Goal: Information Seeking & Learning: Find specific fact

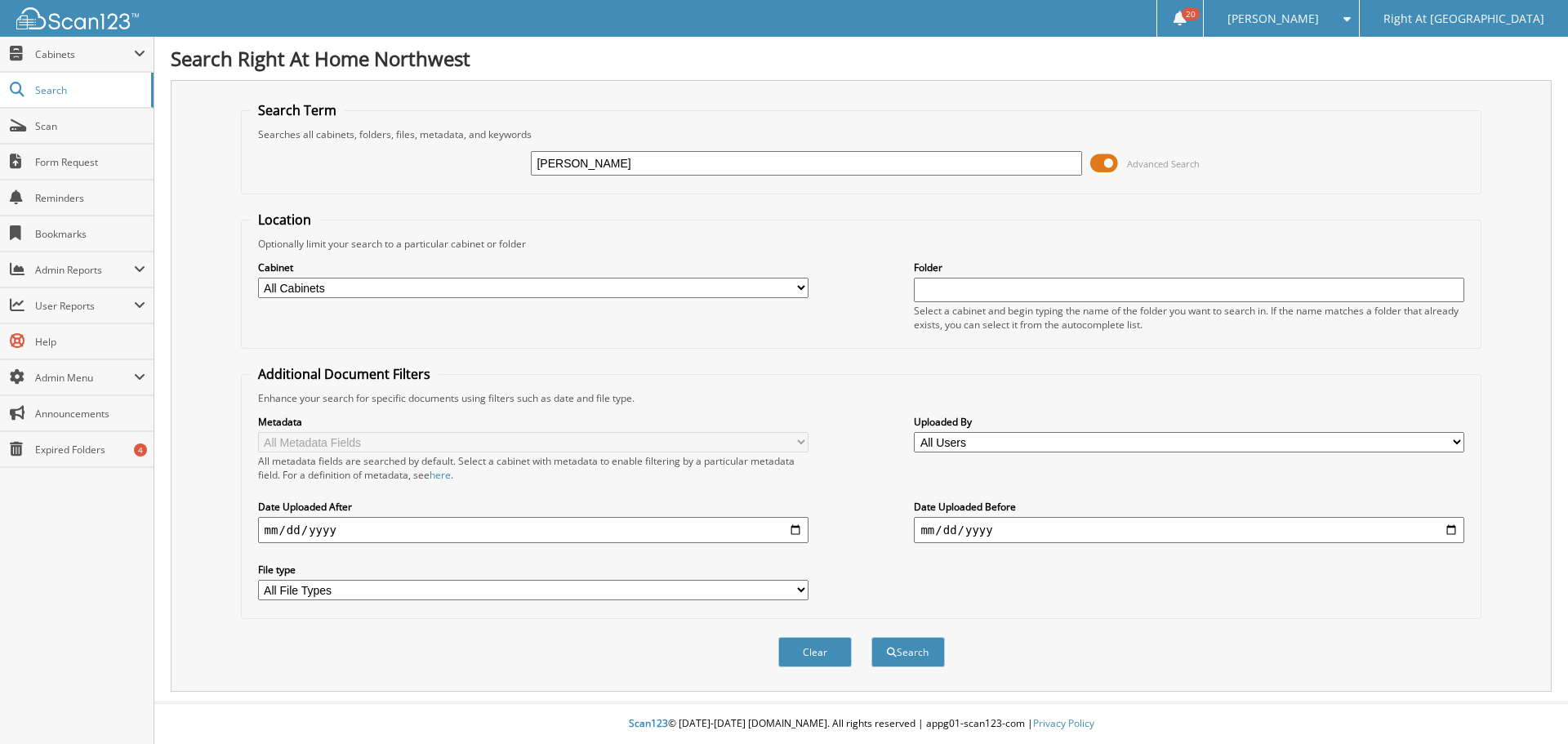
type input "nancy drew"
click at [871, 637] on button "Search" at bounding box center [908, 652] width 74 height 30
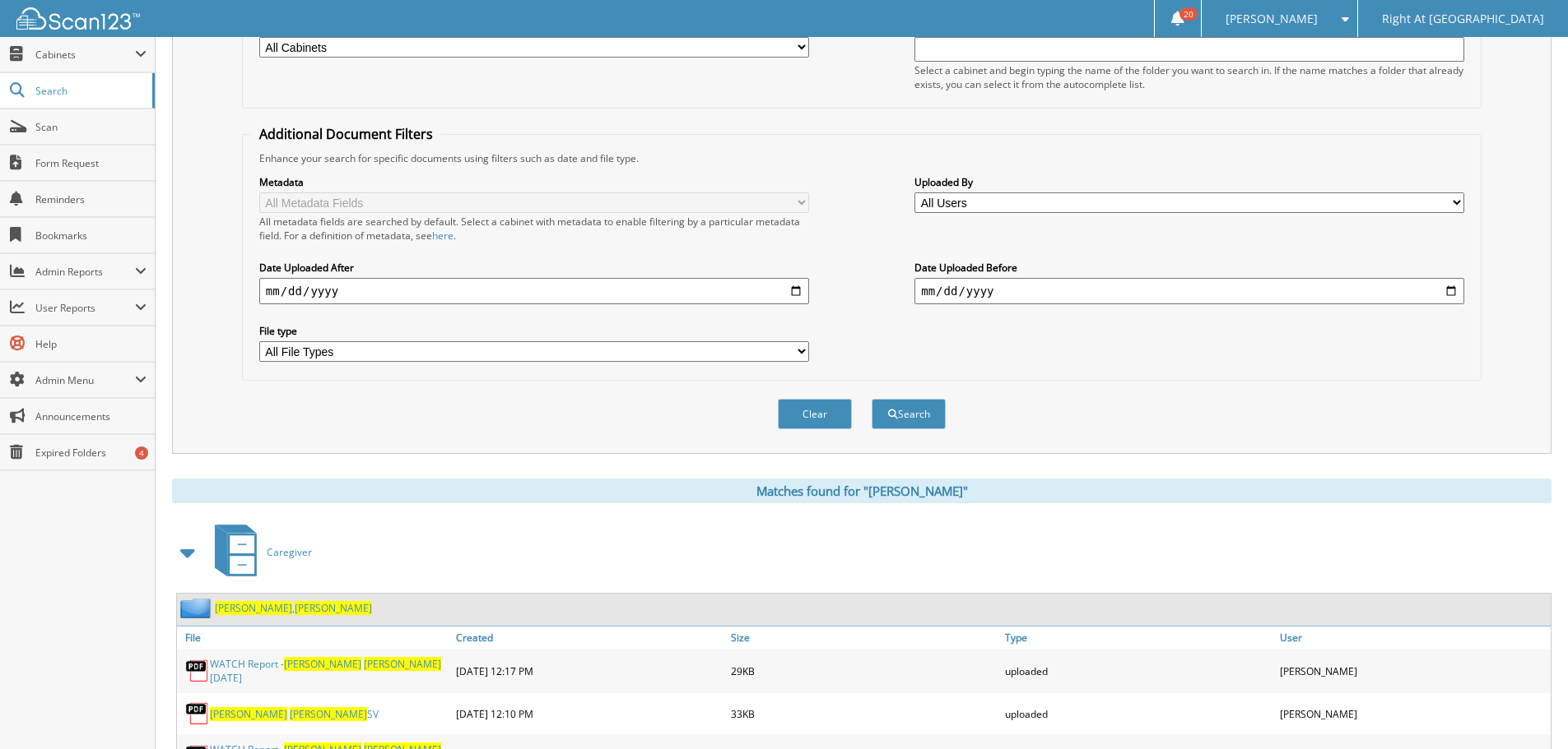
scroll to position [411, 0]
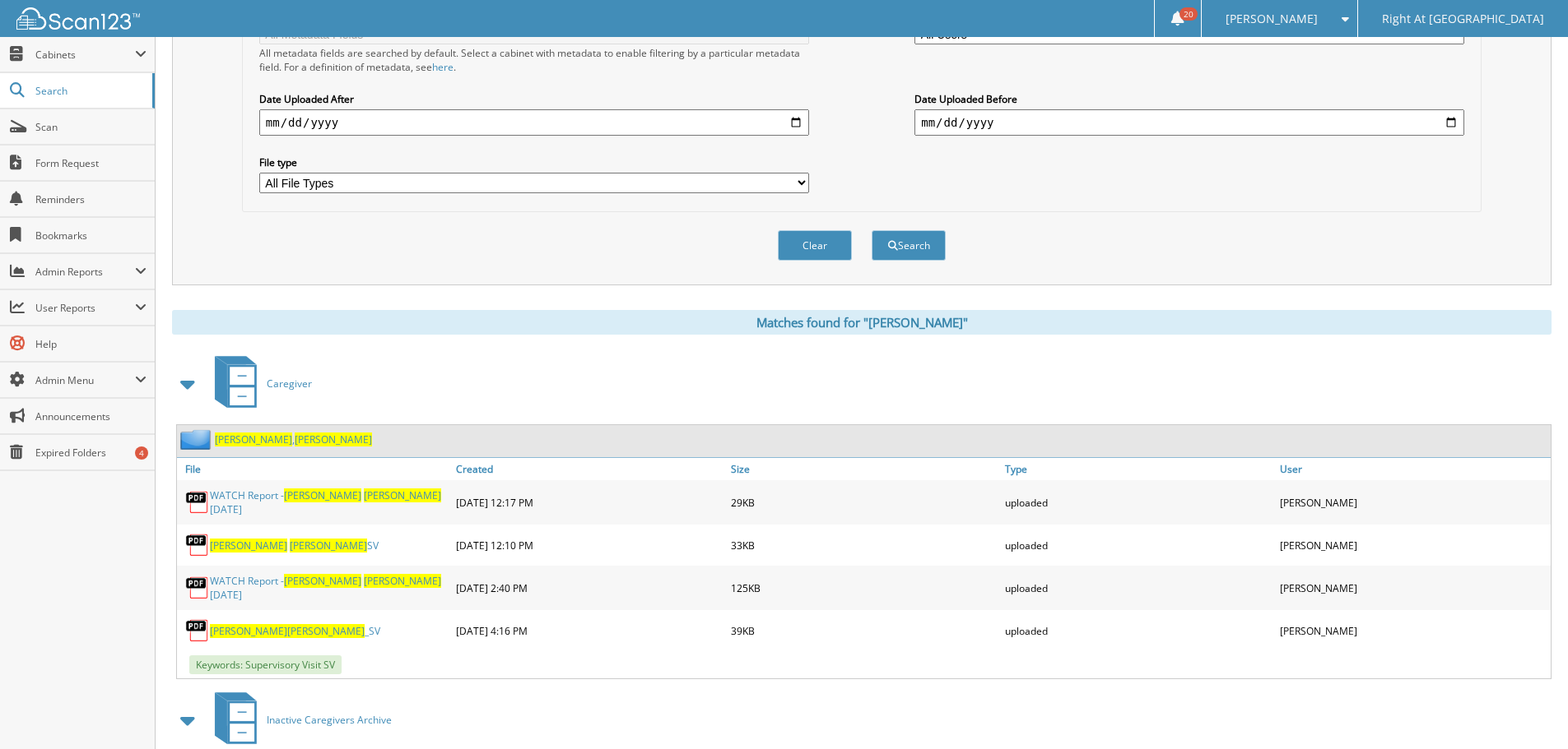
click at [295, 437] on span "Nancy" at bounding box center [333, 440] width 77 height 14
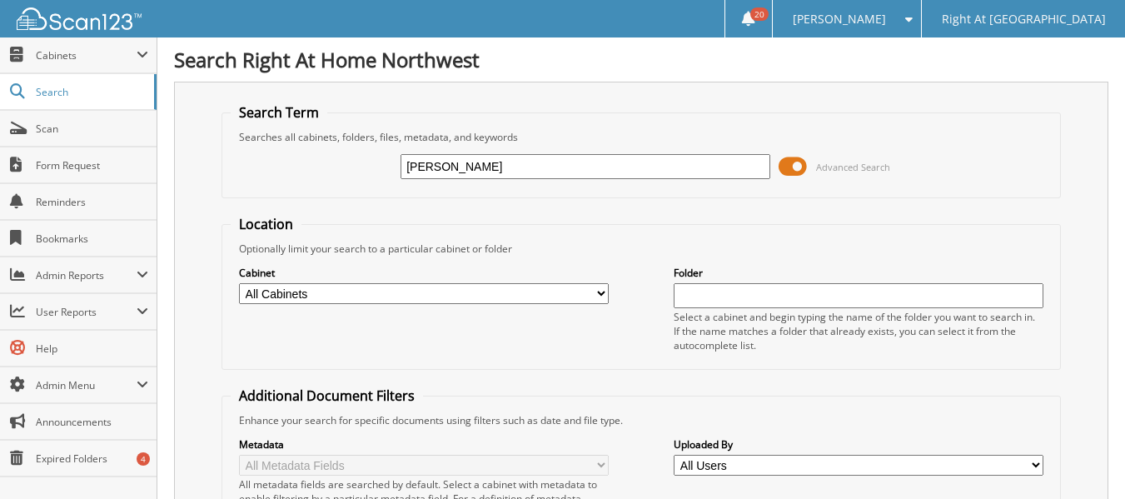
type input "dickerson"
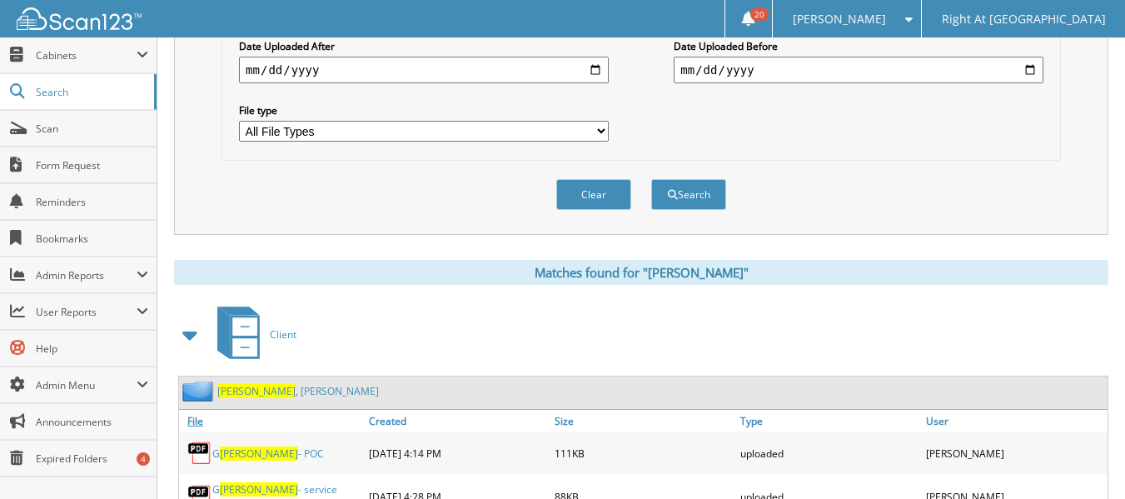
scroll to position [499, 0]
click at [271, 392] on link "Dickerson , Gary" at bounding box center [297, 390] width 161 height 14
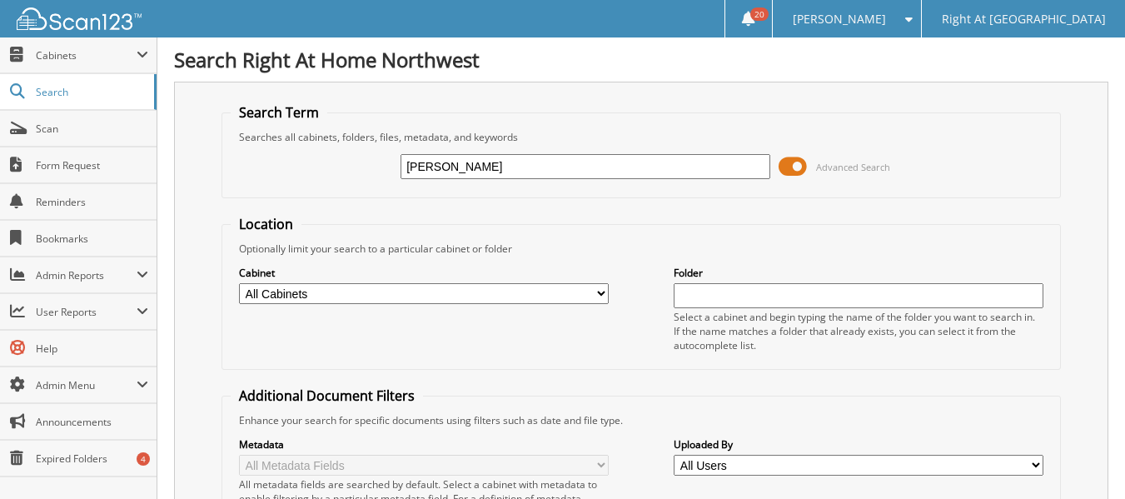
type input "[PERSON_NAME]"
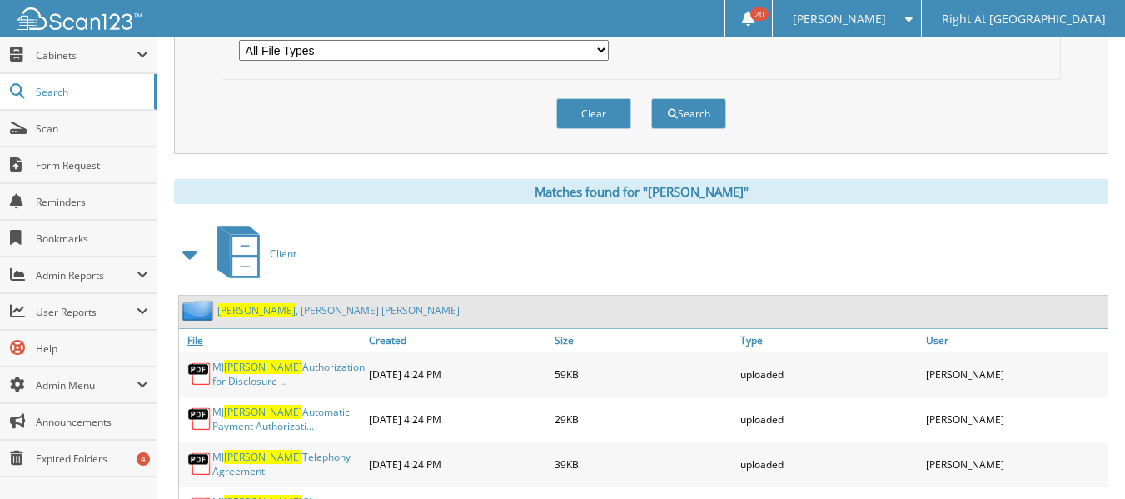
scroll to position [583, 0]
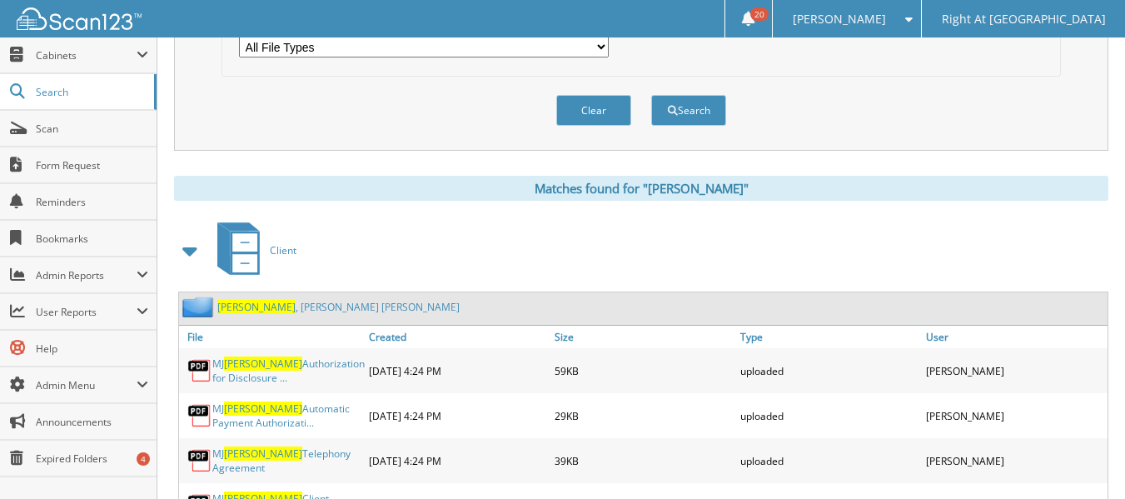
click at [251, 305] on link "Lewis , Mary Jo" at bounding box center [338, 307] width 242 height 14
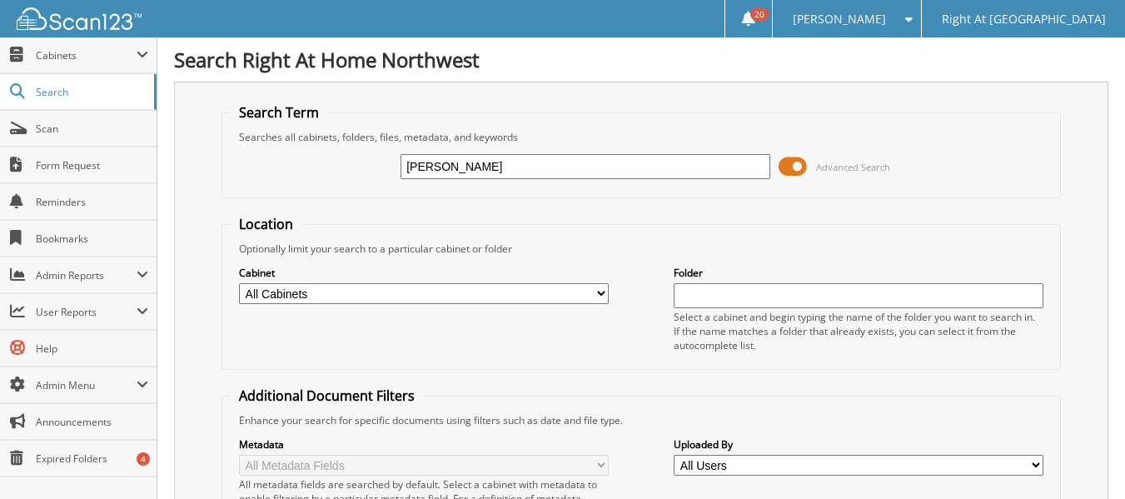
type input "[PERSON_NAME]"
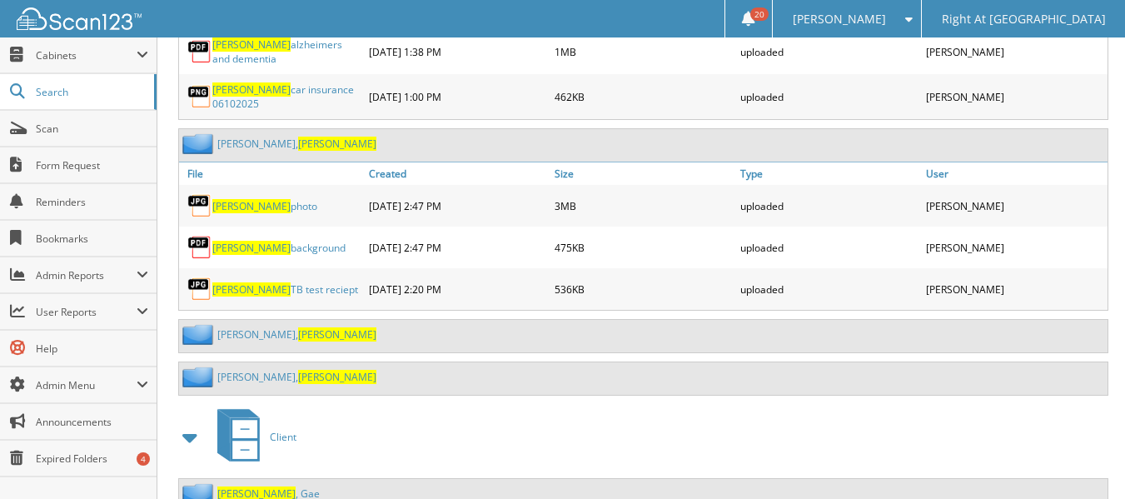
scroll to position [1260, 0]
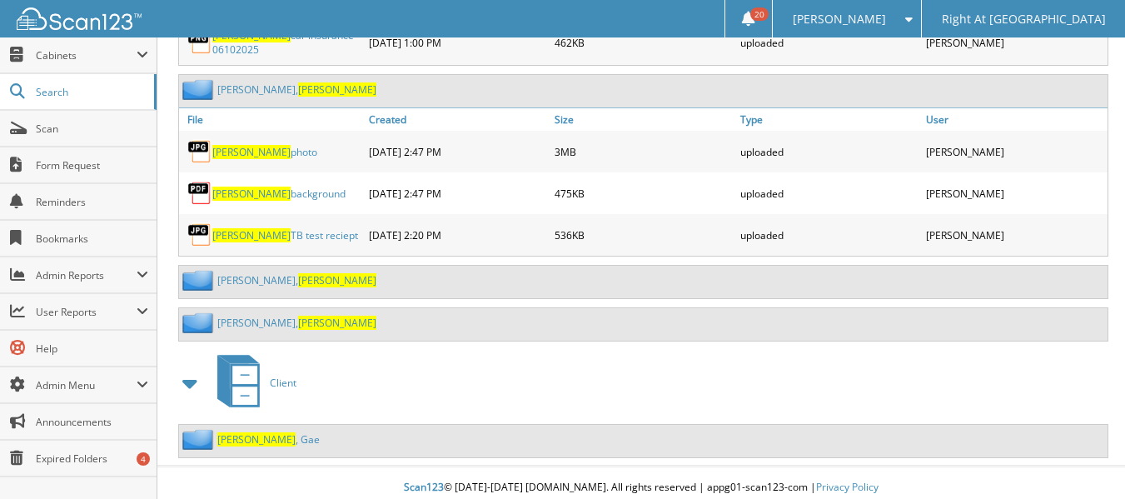
click at [249, 433] on span "[PERSON_NAME]" at bounding box center [256, 439] width 78 height 14
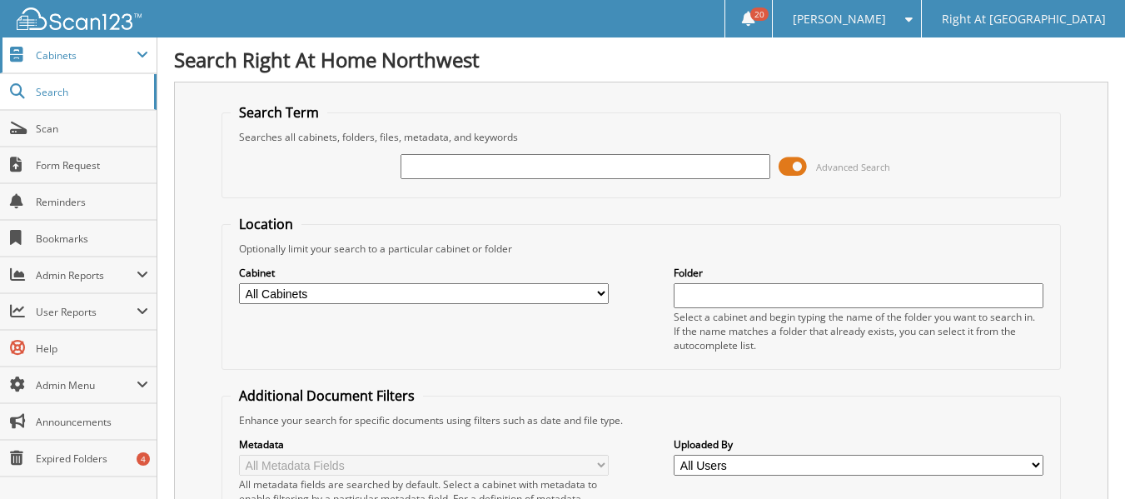
click at [94, 57] on span "Cabinets" at bounding box center [86, 55] width 101 height 14
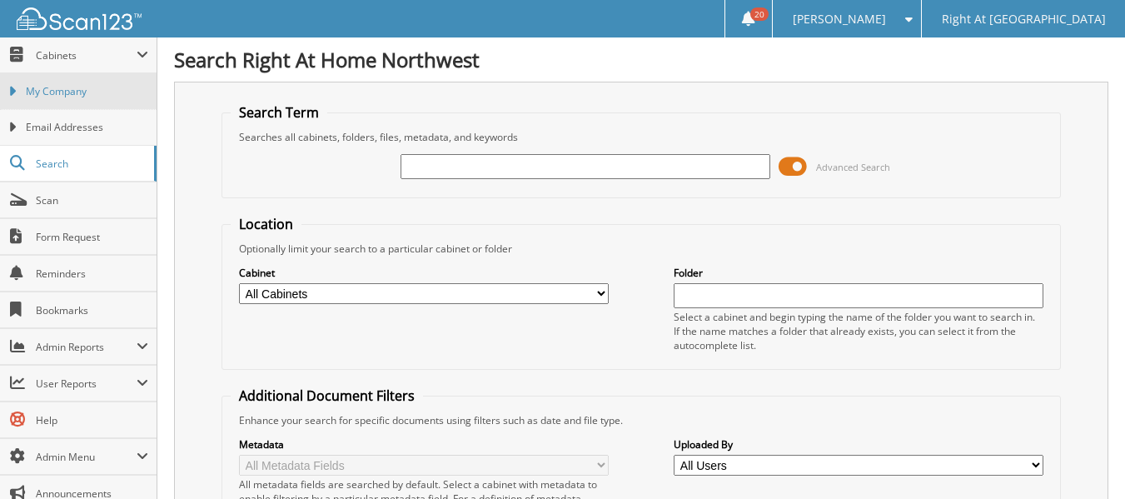
click at [88, 94] on span "My Company" at bounding box center [87, 91] width 122 height 15
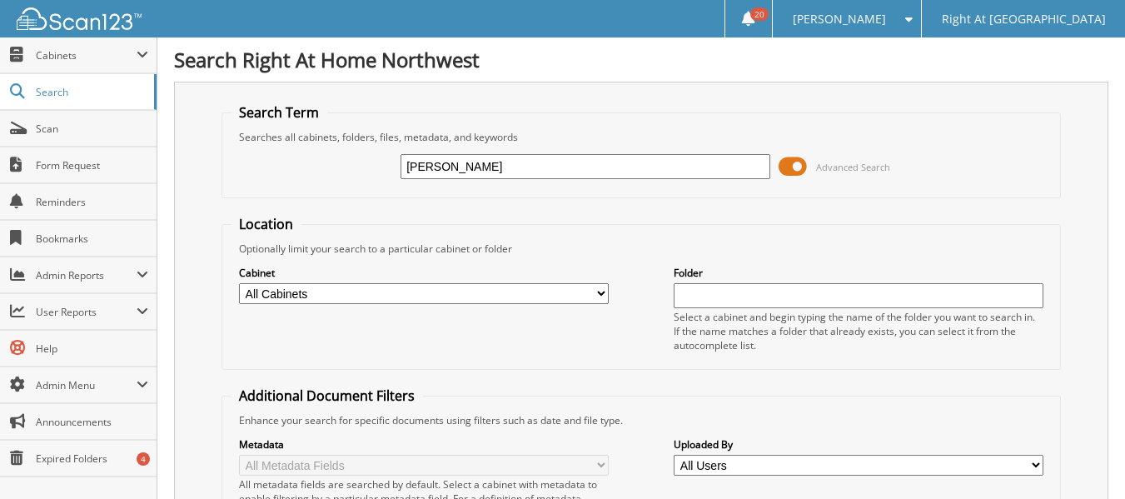
type input "[PERSON_NAME]"
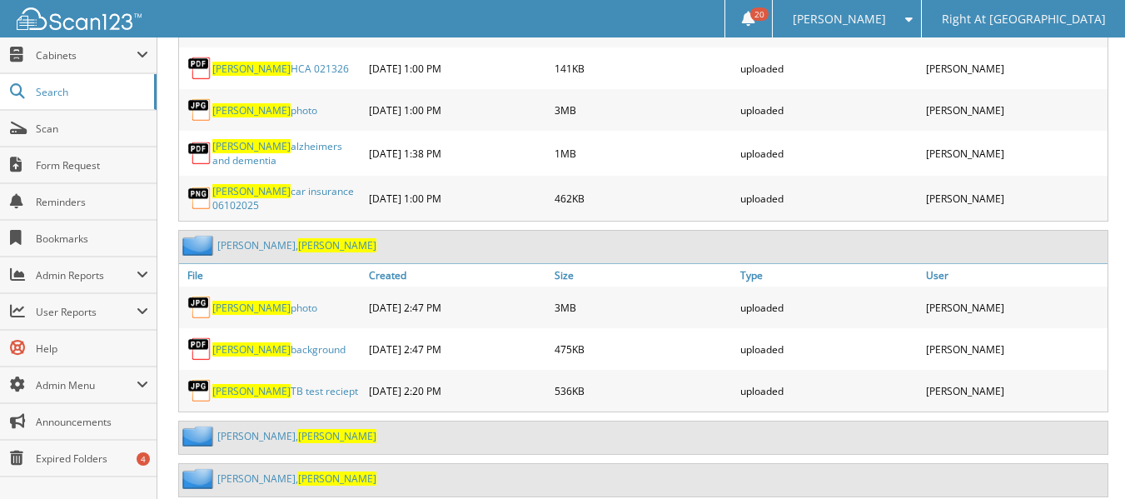
scroll to position [1260, 0]
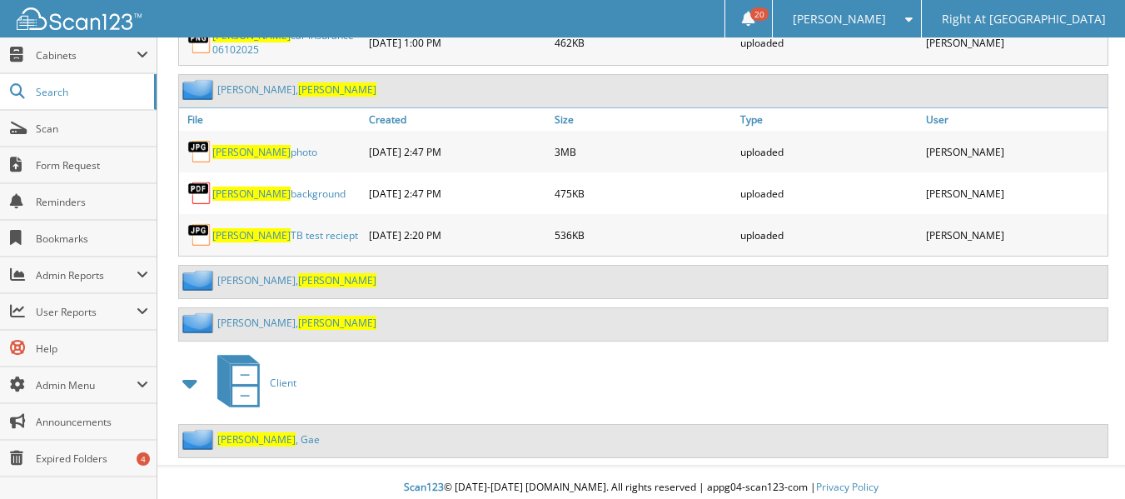
click at [252, 432] on span "[PERSON_NAME]" at bounding box center [256, 439] width 78 height 14
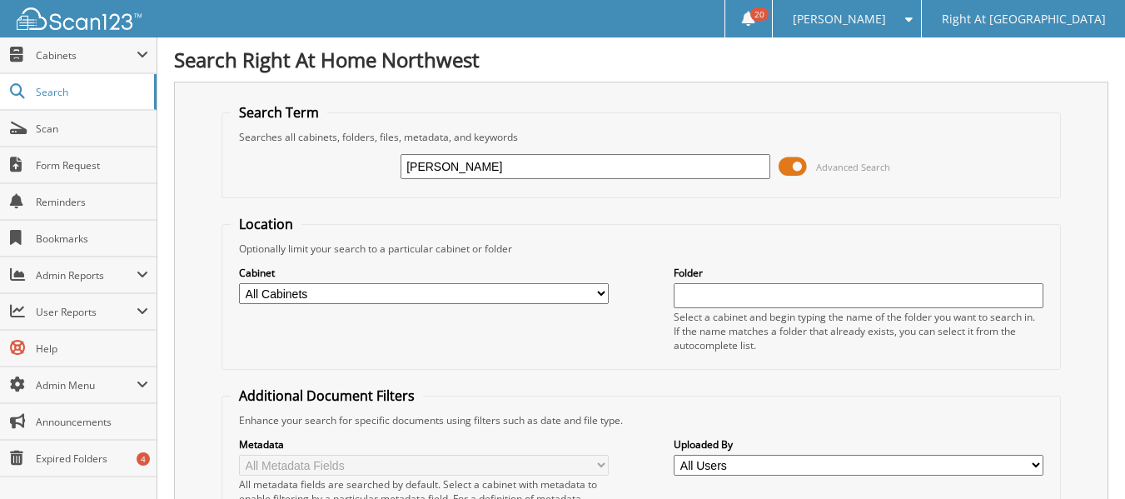
type input "kirch"
